Goal: Transaction & Acquisition: Purchase product/service

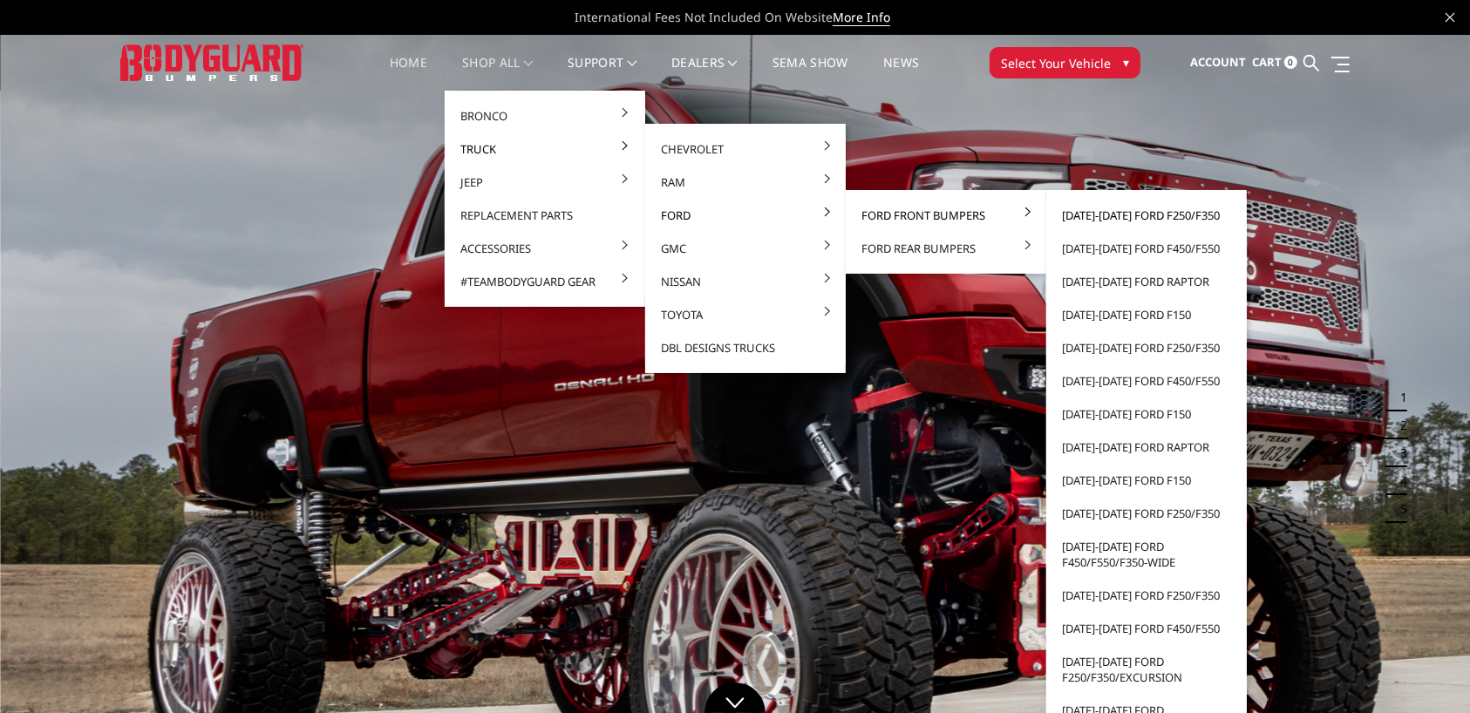
click at [1150, 215] on link "[DATE]-[DATE] Ford F250/F350" at bounding box center [1147, 215] width 187 height 33
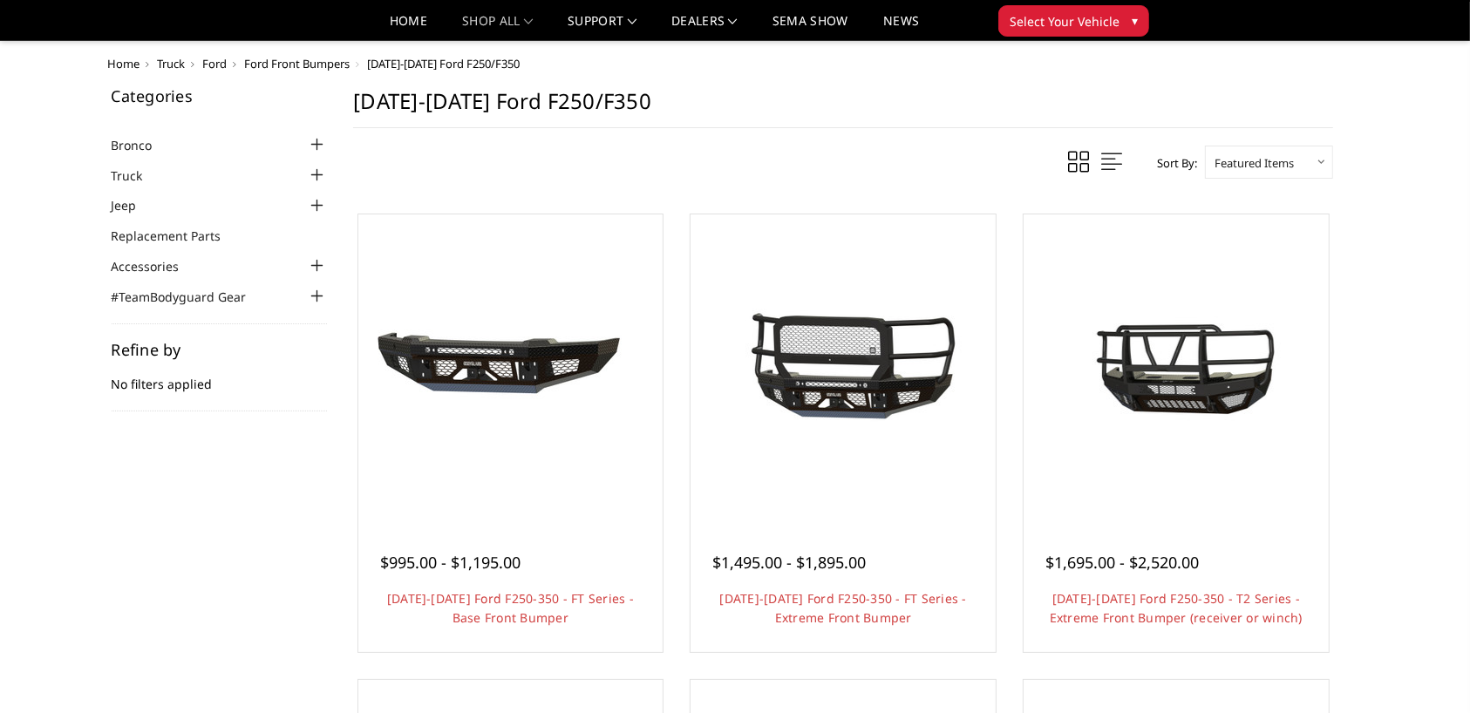
scroll to position [116, 0]
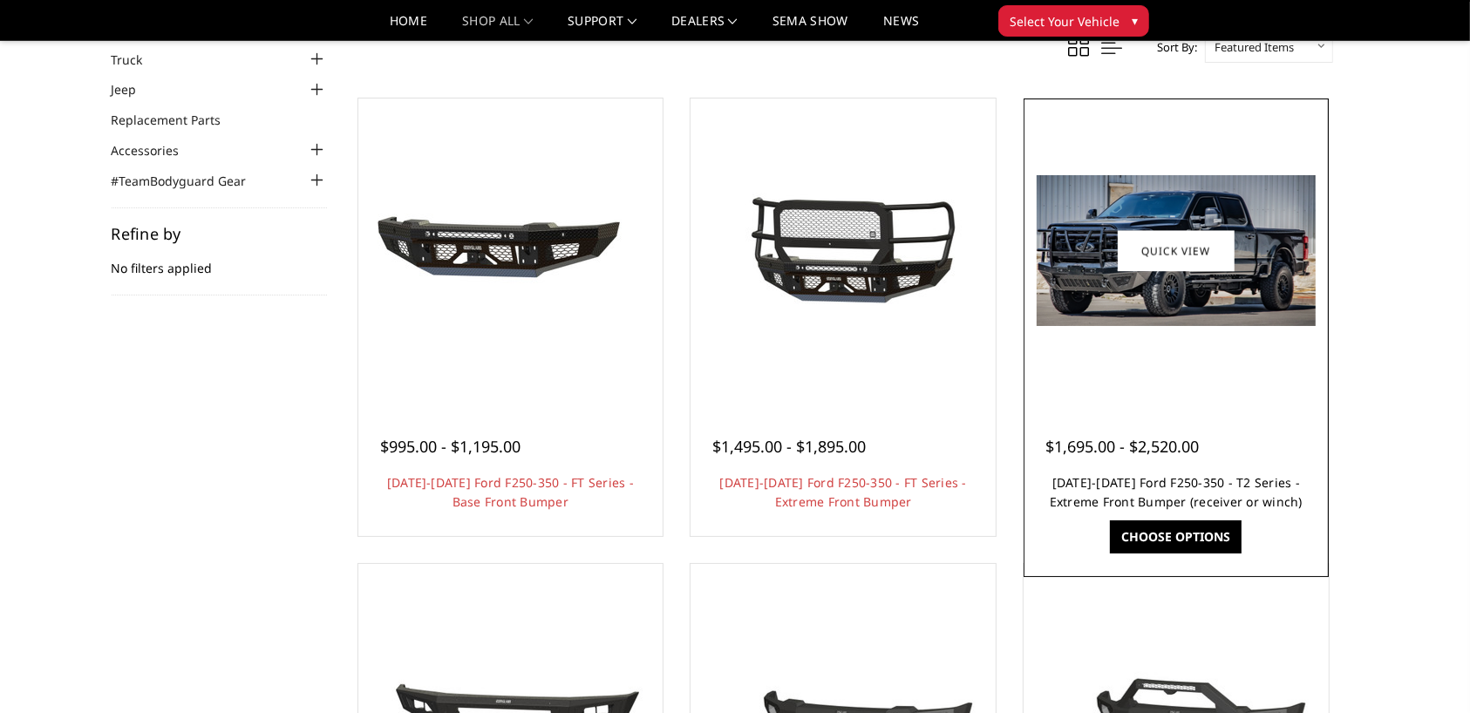
click at [1179, 482] on link "[DATE]-[DATE] Ford F250-350 - T2 Series - Extreme Front Bumper (receiver or win…" at bounding box center [1176, 492] width 253 height 36
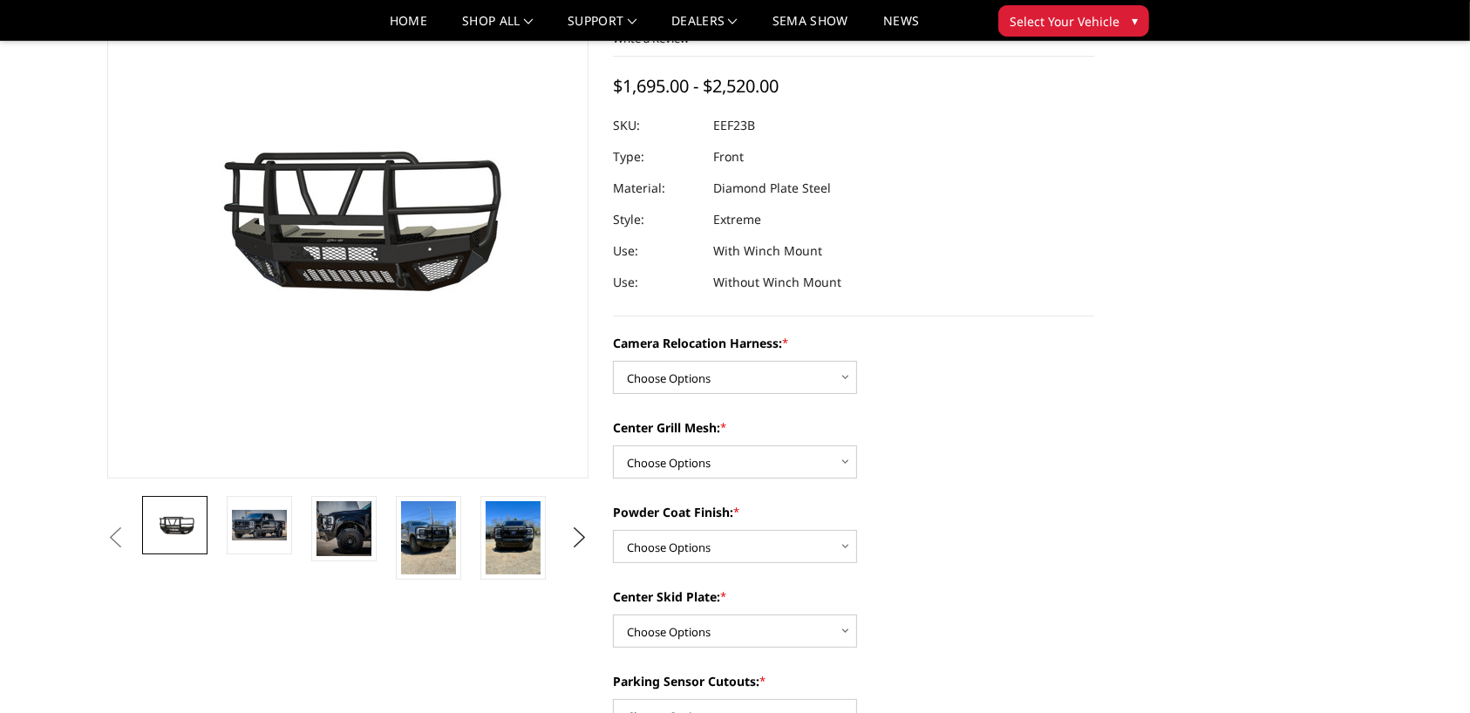
scroll to position [232, 0]
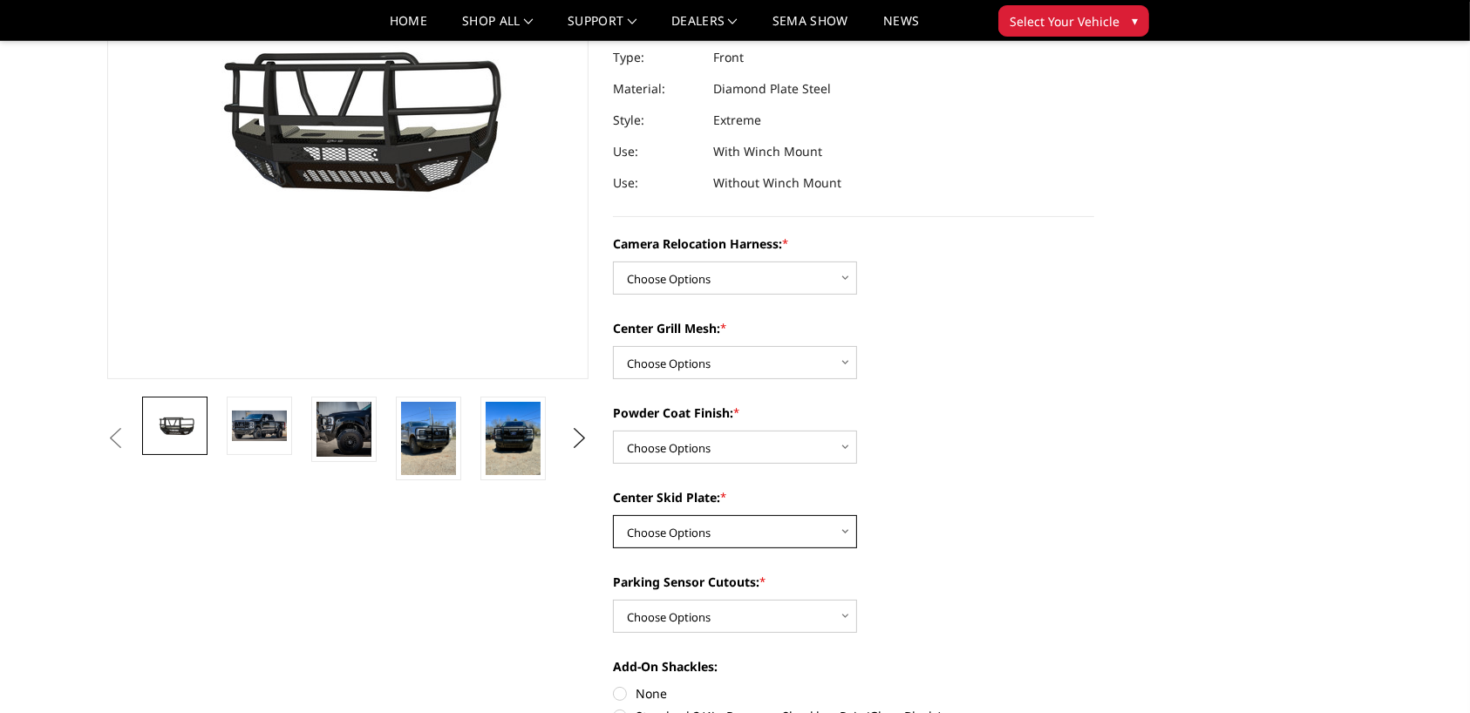
click at [740, 533] on select "Choose Options Winch Mount Skid Plate Standard Skid Plate (included) 2" Receive…" at bounding box center [735, 531] width 244 height 33
click at [949, 345] on div "Center Grill Mesh: * Choose Options Without expanded metal With expanded metal" at bounding box center [853, 349] width 481 height 60
click at [742, 276] on select "Choose Options Without camera harness With camera harness" at bounding box center [735, 278] width 244 height 33
select select "3753"
click at [613, 262] on select "Choose Options Without camera harness With camera harness" at bounding box center [735, 278] width 244 height 33
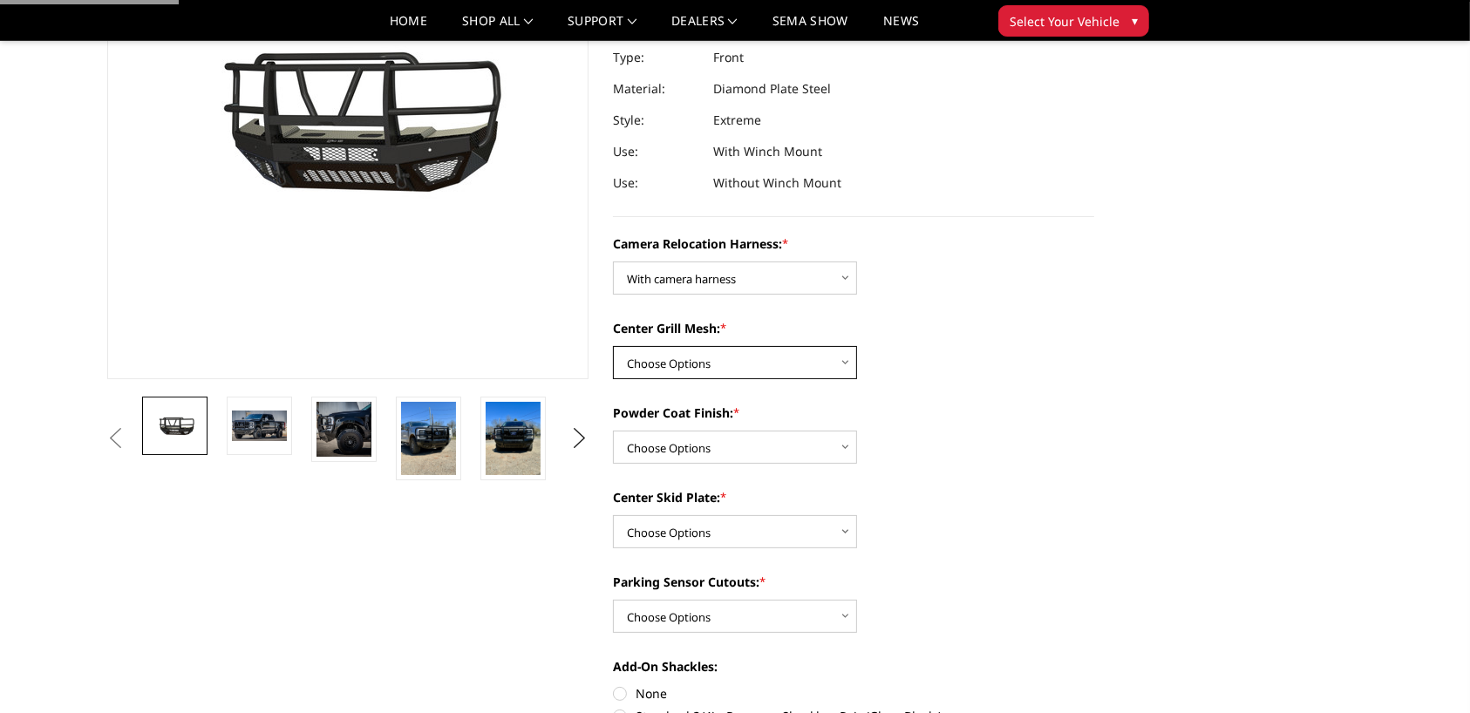
click at [712, 355] on select "Choose Options Without expanded metal With expanded metal" at bounding box center [735, 362] width 244 height 33
select select "3752"
click at [613, 346] on select "Choose Options Without expanded metal With expanded metal" at bounding box center [735, 362] width 244 height 33
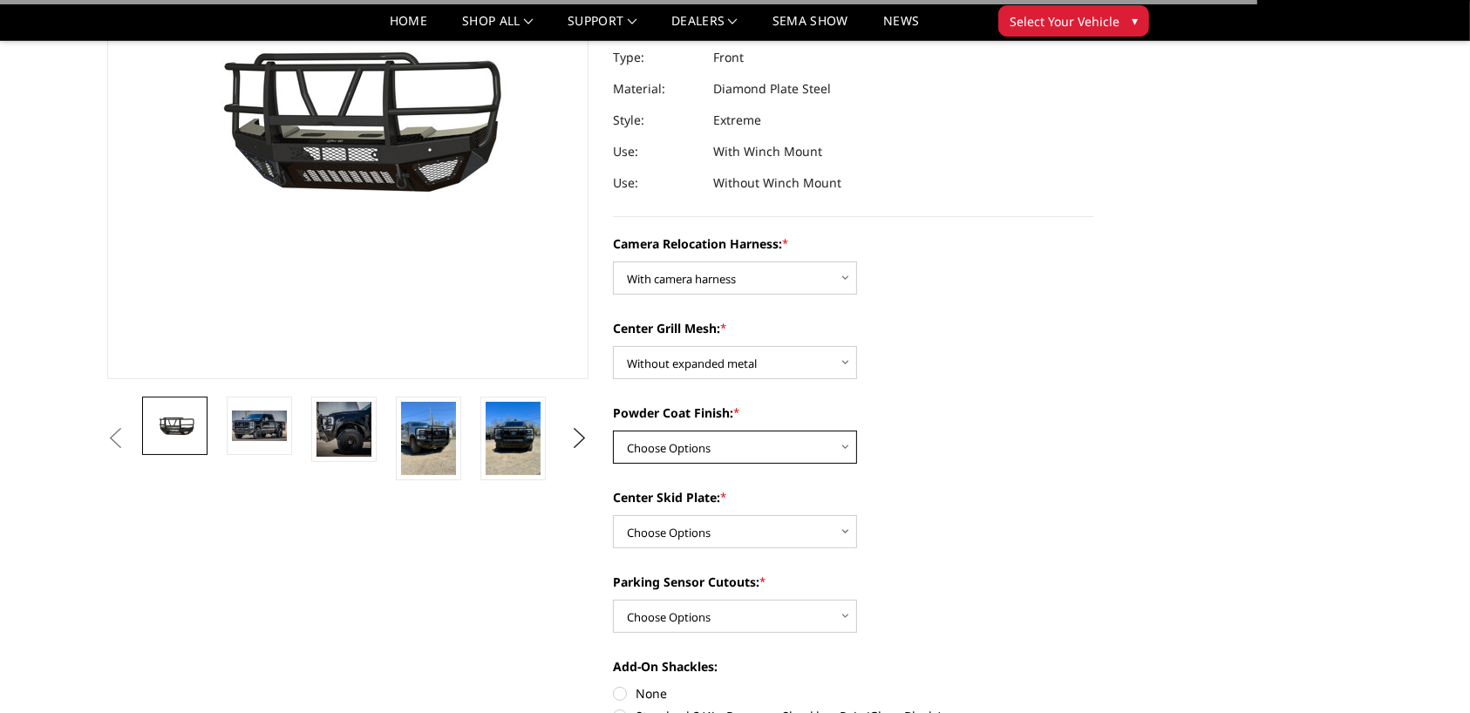
drag, startPoint x: 684, startPoint y: 444, endPoint x: 688, endPoint y: 461, distance: 17.1
click at [684, 444] on select "Choose Options Textured Black Powder Coat Gloss Black Powder Coat Bare Metal" at bounding box center [735, 447] width 244 height 33
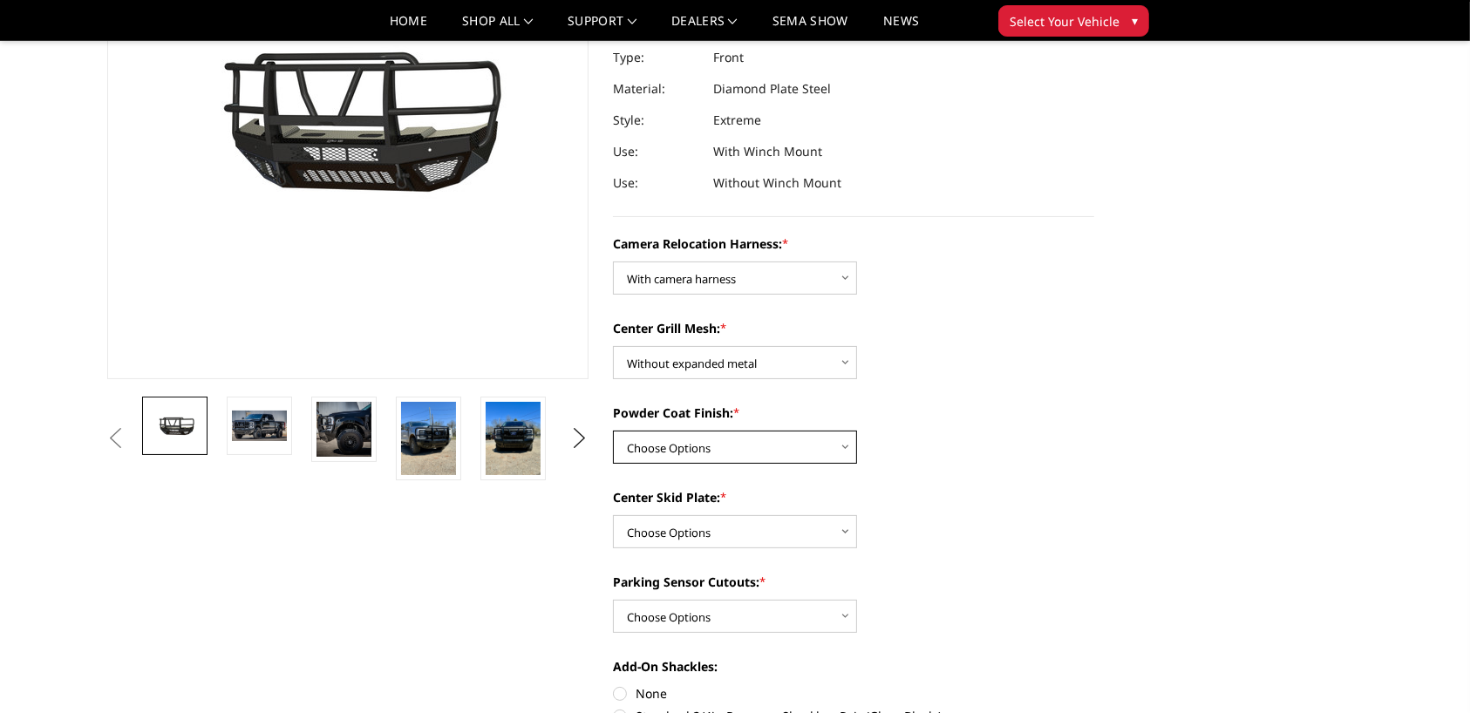
select select "3749"
click at [613, 431] on select "Choose Options Textured Black Powder Coat Gloss Black Powder Coat Bare Metal" at bounding box center [735, 447] width 244 height 33
click at [696, 533] on select "Choose Options Winch Mount Skid Plate Standard Skid Plate (included) 2" Receive…" at bounding box center [735, 531] width 244 height 33
select select "3746"
click at [613, 515] on select "Choose Options Winch Mount Skid Plate Standard Skid Plate (included) 2" Receive…" at bounding box center [735, 531] width 244 height 33
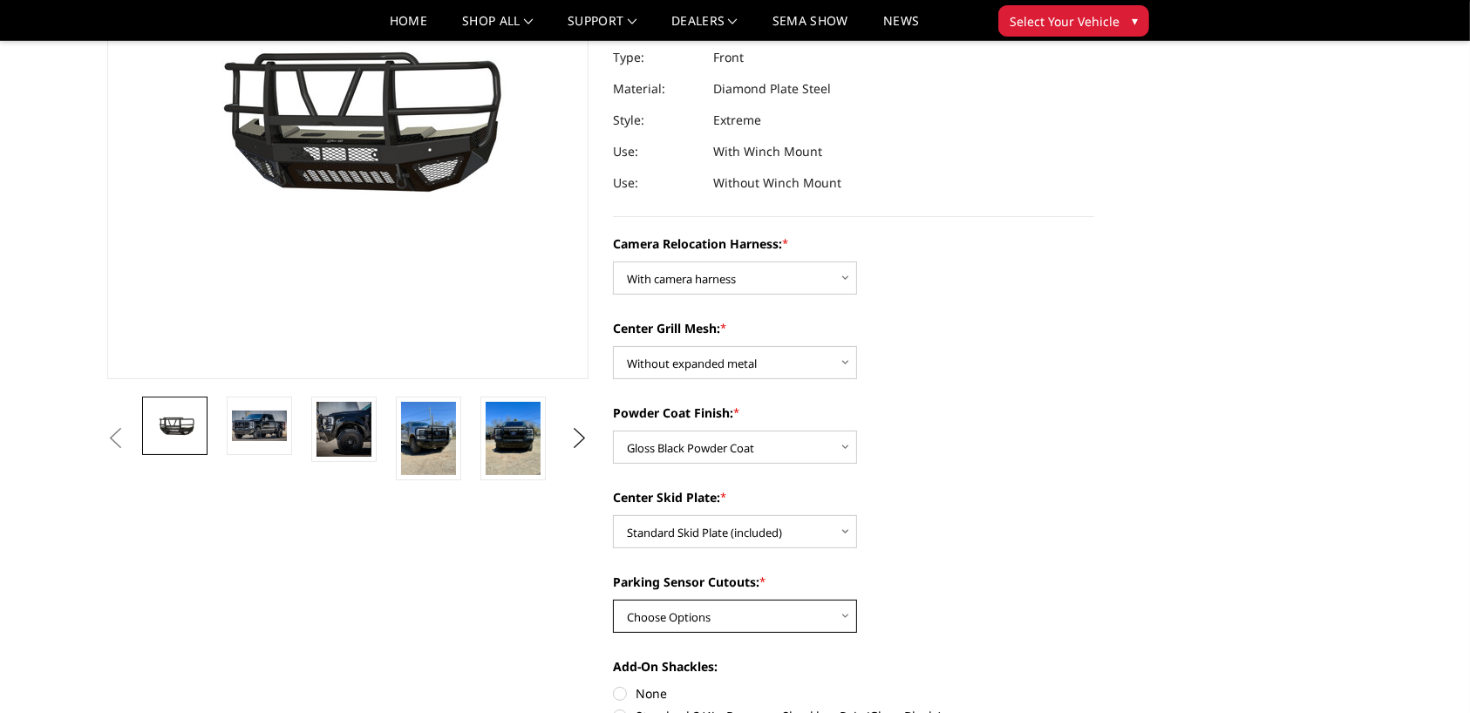
drag, startPoint x: 687, startPoint y: 614, endPoint x: 675, endPoint y: 617, distance: 12.5
click at [686, 614] on select "Choose Options Yes - With Parking Sensor Cutouts" at bounding box center [735, 616] width 244 height 33
select select "3744"
click at [613, 600] on select "Choose Options Yes - With Parking Sensor Cutouts" at bounding box center [735, 616] width 244 height 33
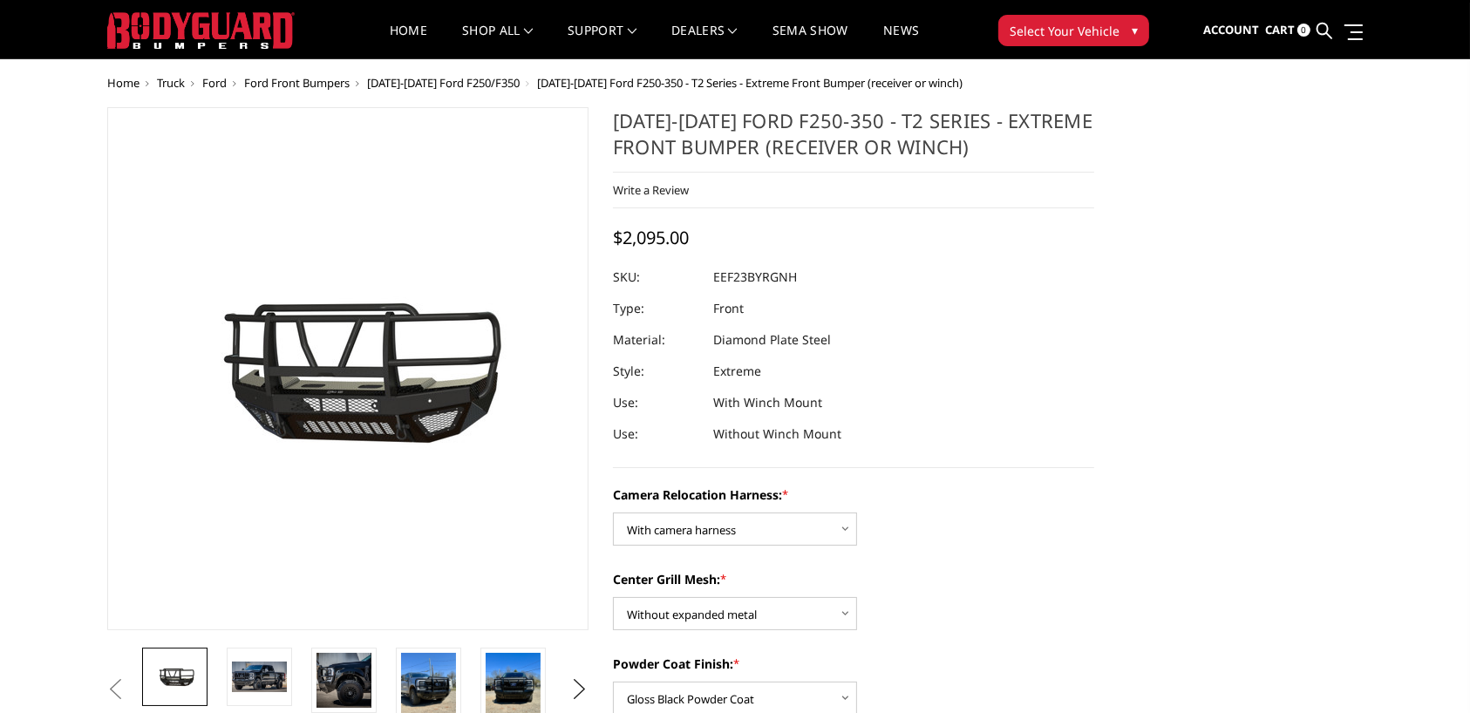
scroll to position [0, 0]
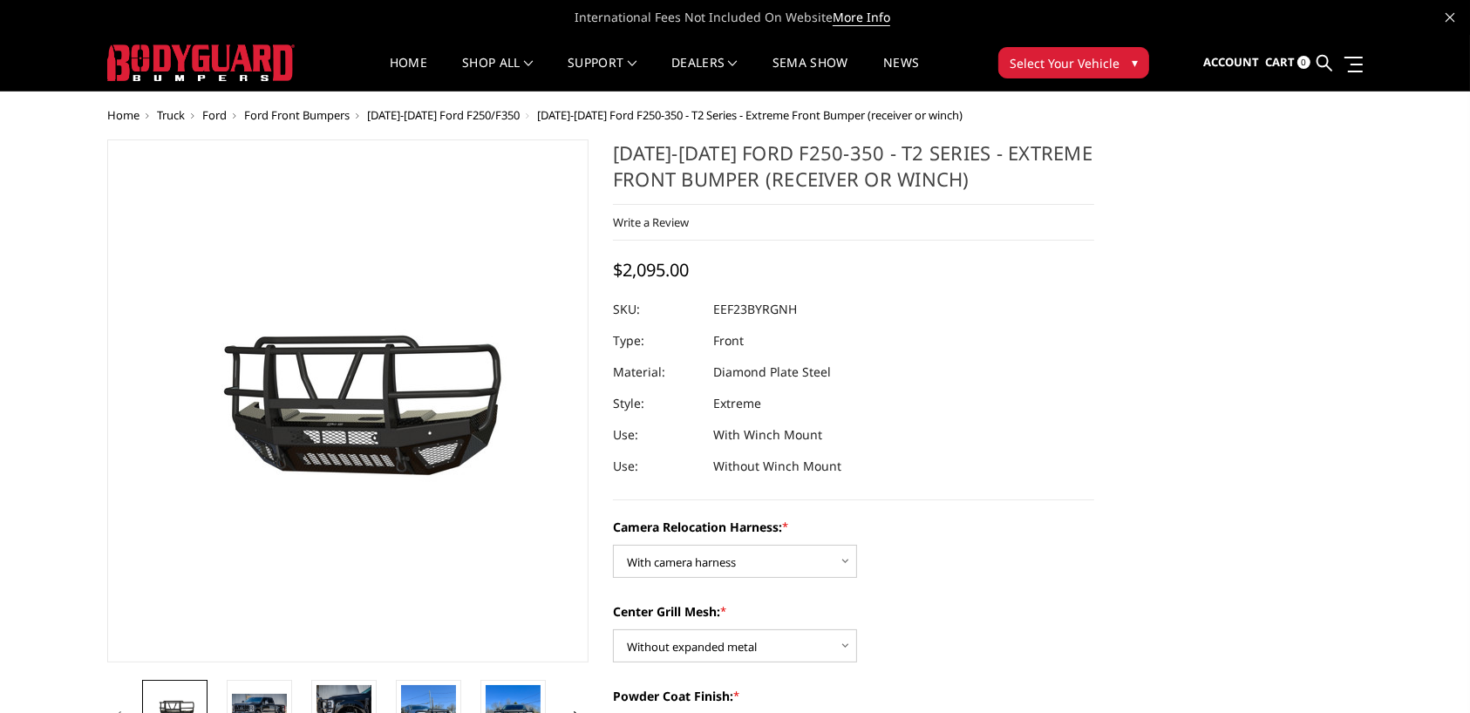
click at [467, 115] on span "[DATE]-[DATE] Ford F250/F350" at bounding box center [443, 115] width 153 height 16
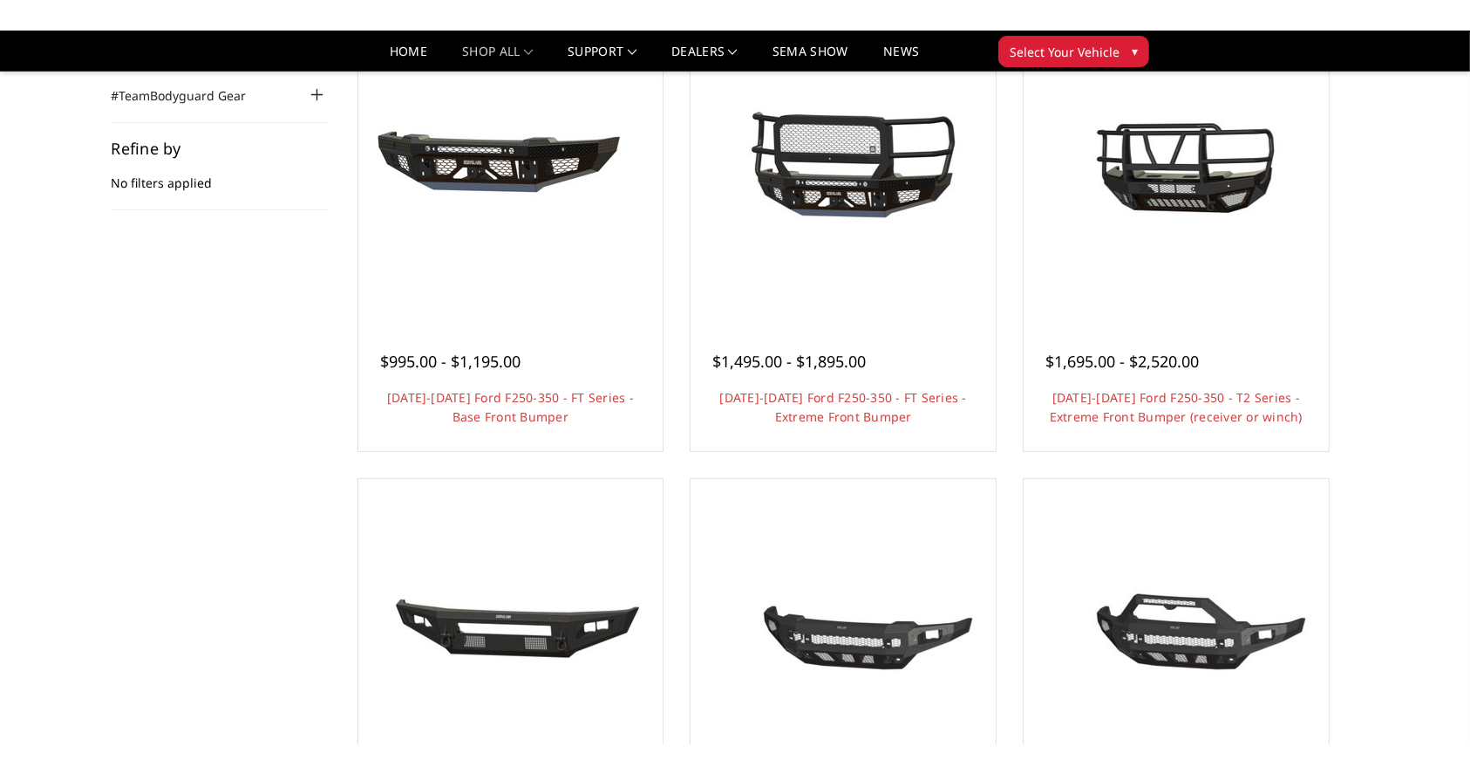
scroll to position [116, 0]
